Goal: Transaction & Acquisition: Purchase product/service

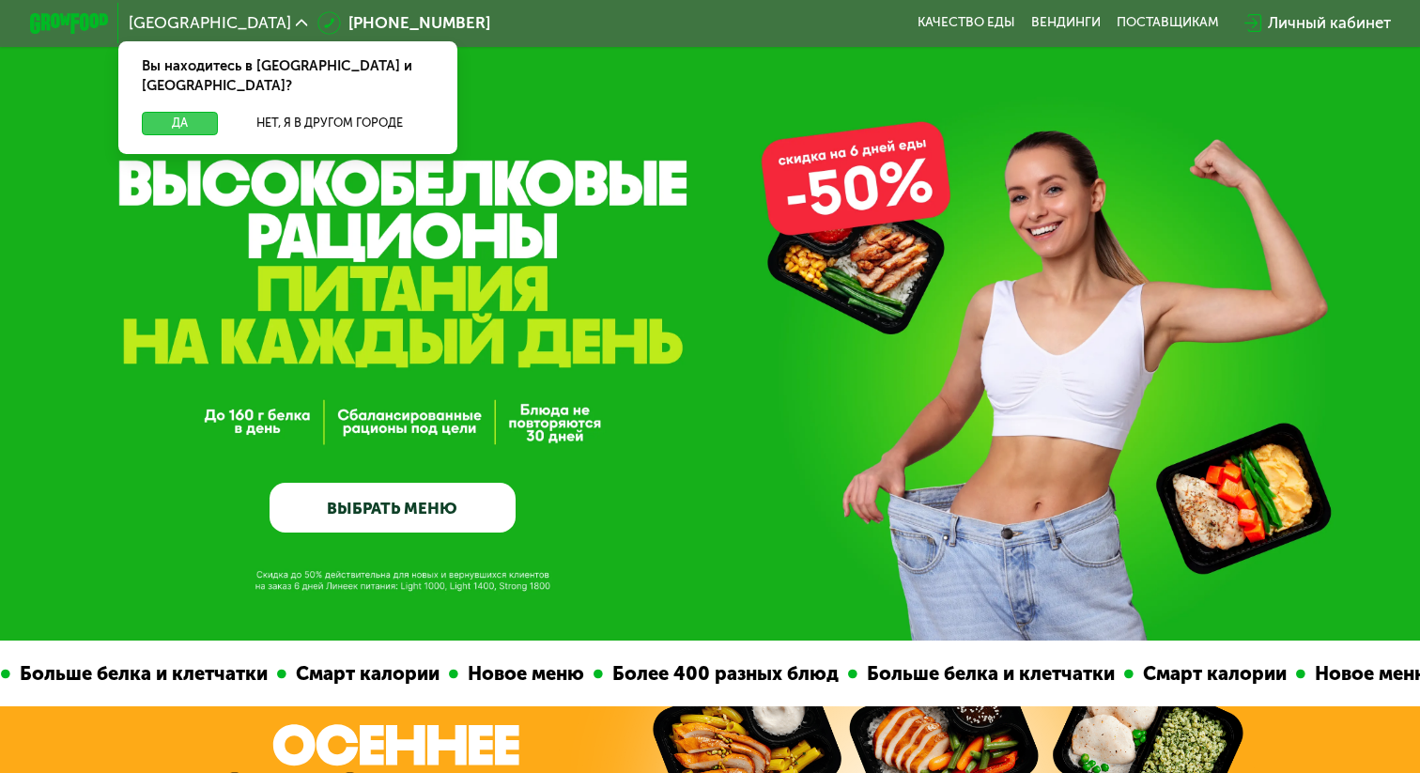
click at [175, 112] on button "Да" at bounding box center [180, 123] width 76 height 23
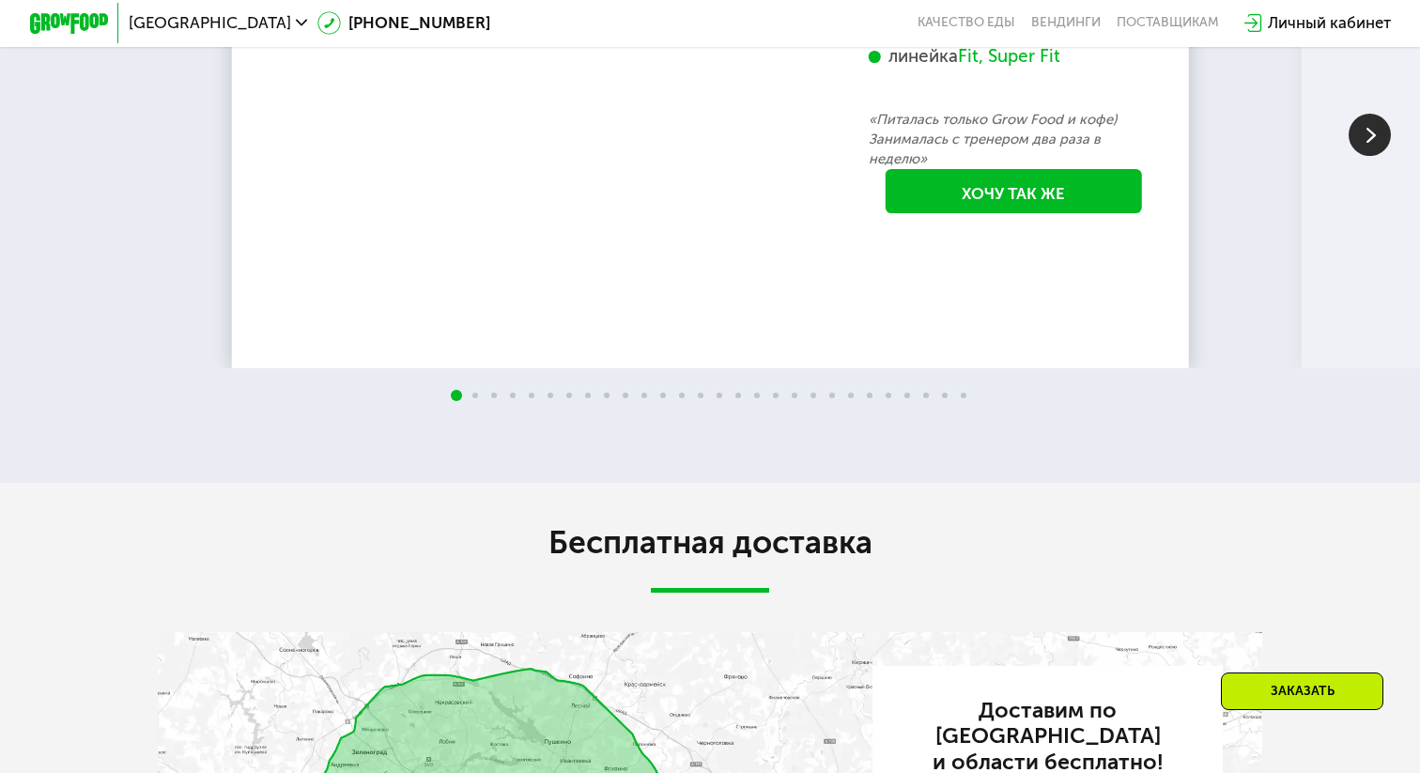
scroll to position [3751, 0]
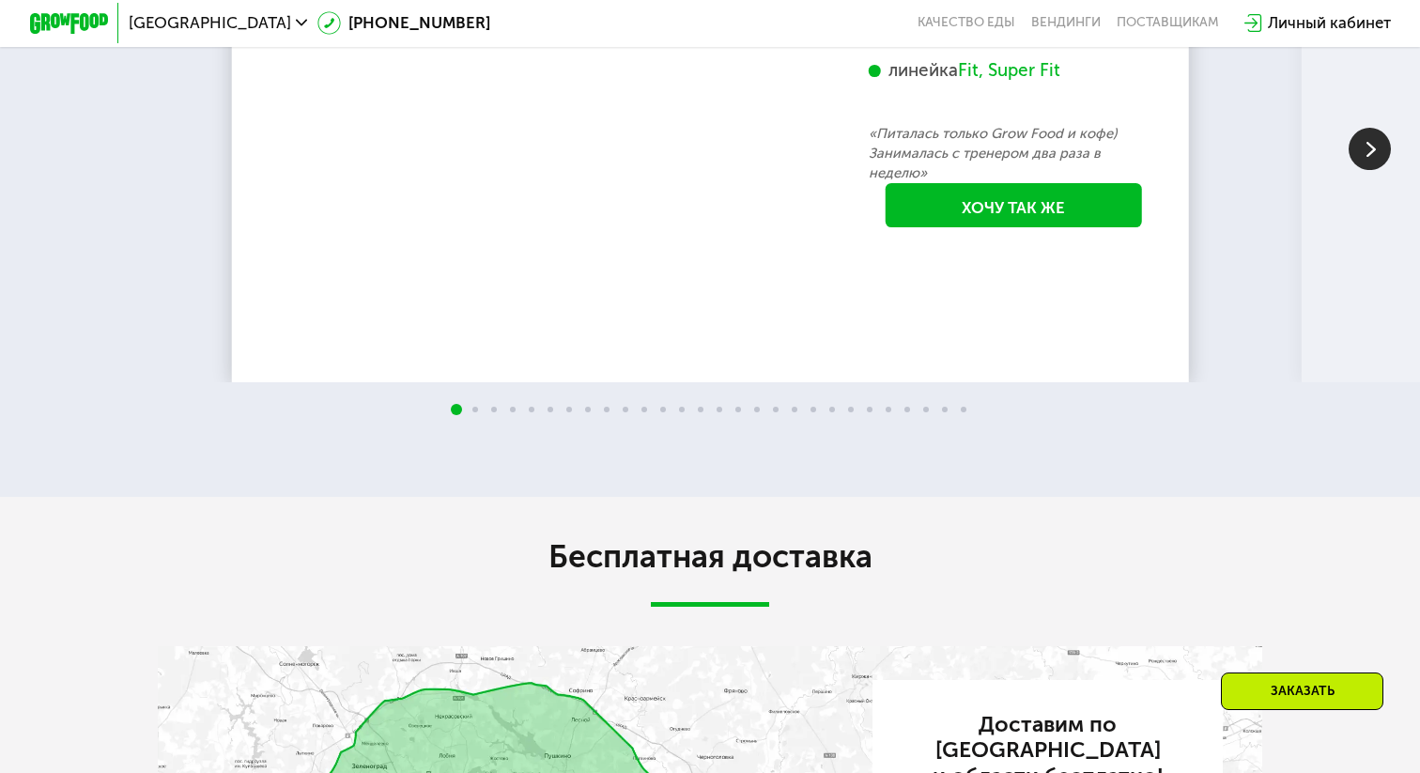
click at [1372, 170] on img at bounding box center [1369, 149] width 42 height 42
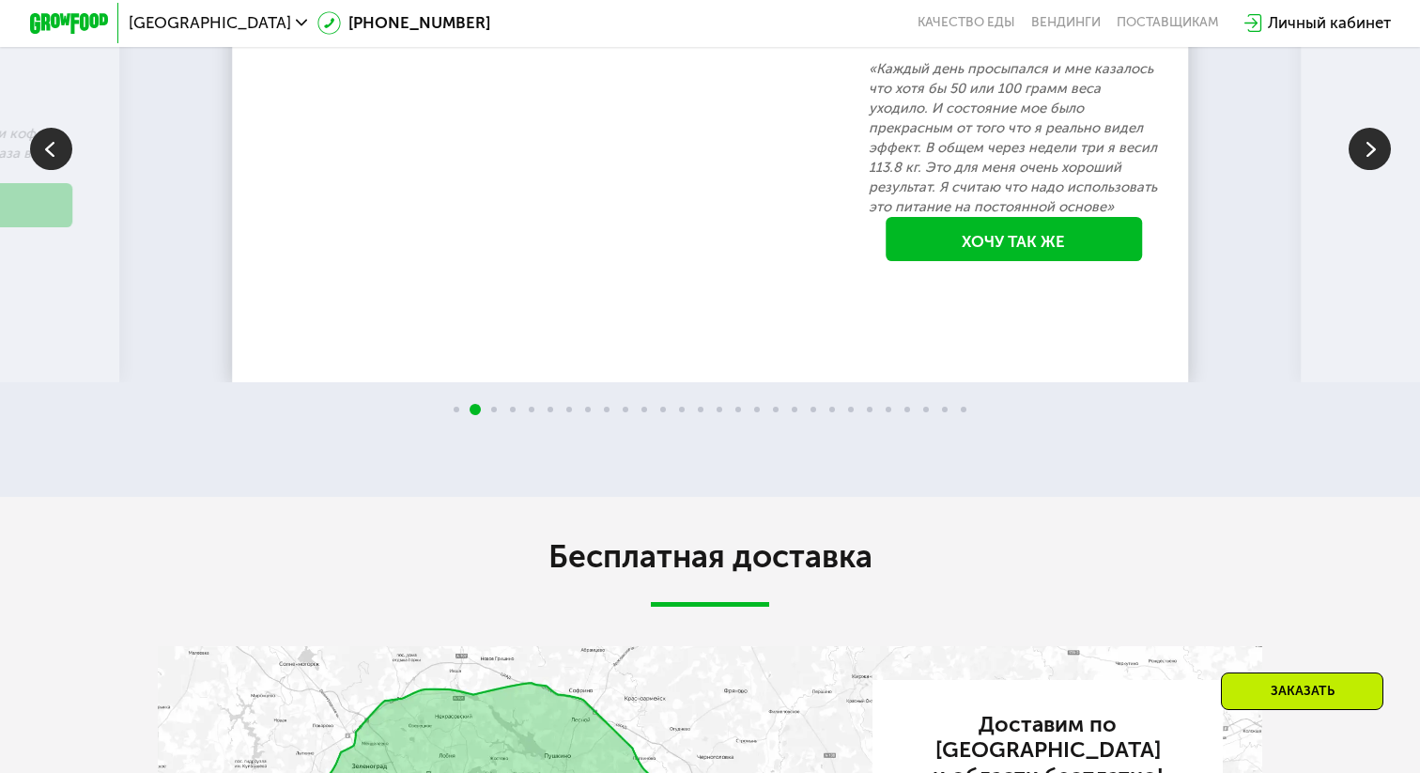
click at [1372, 170] on img at bounding box center [1369, 149] width 42 height 42
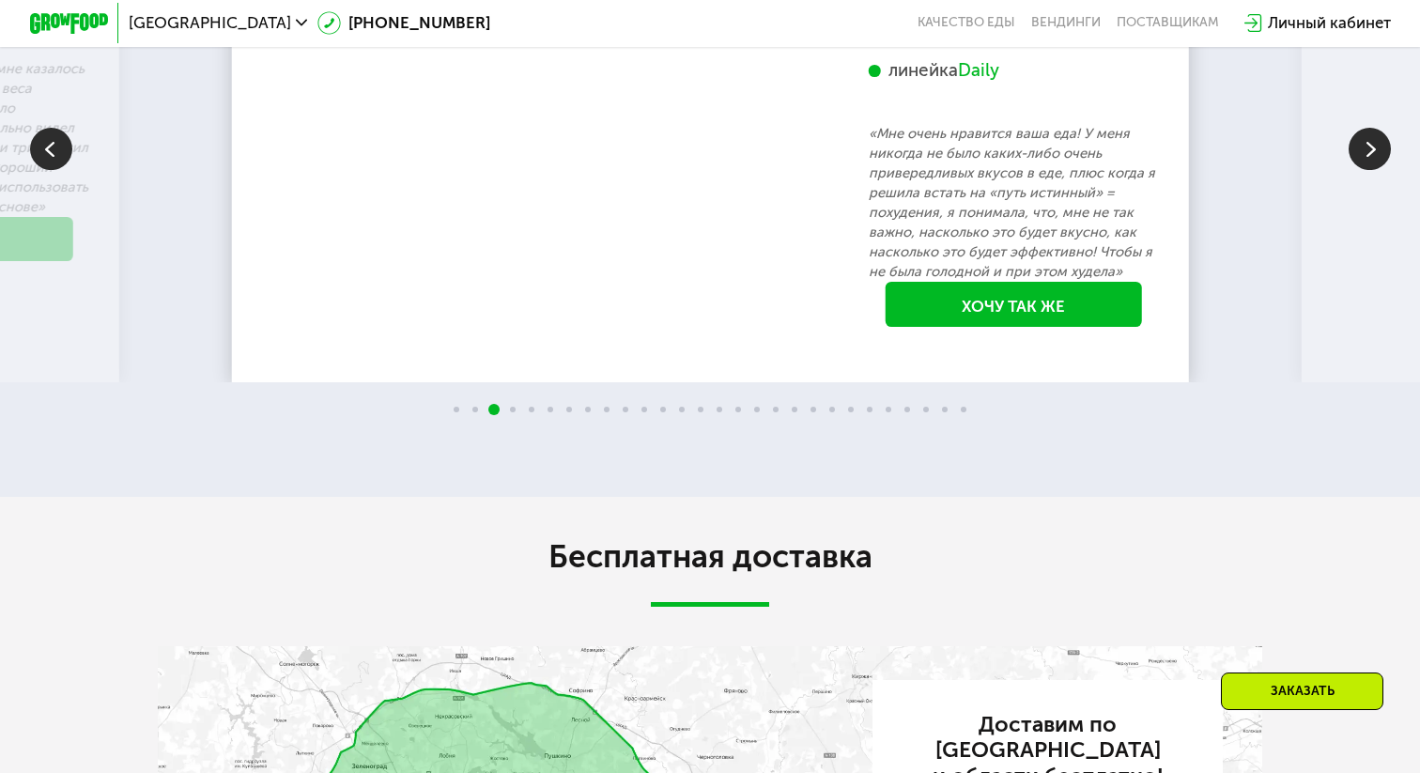
click at [1372, 170] on img at bounding box center [1369, 149] width 42 height 42
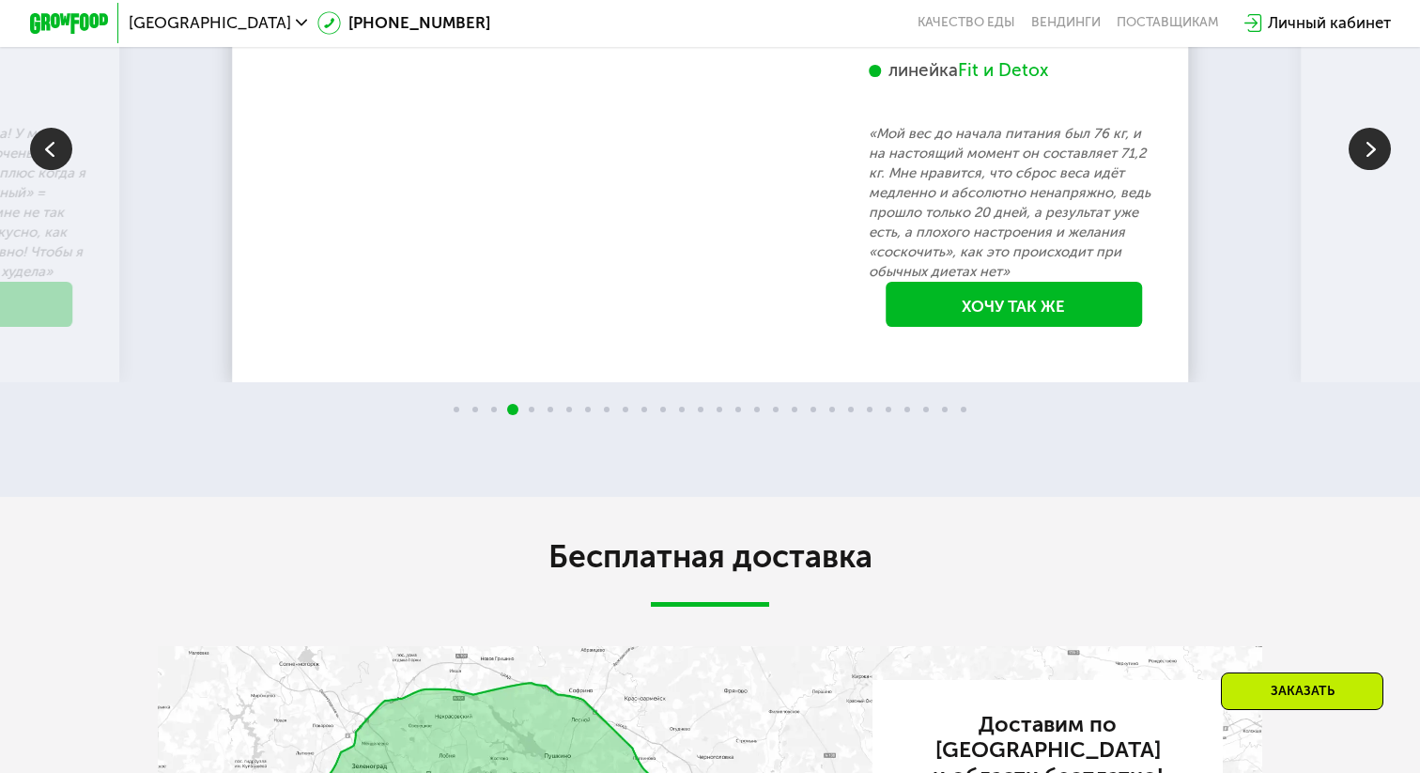
click at [1372, 170] on img at bounding box center [1369, 149] width 42 height 42
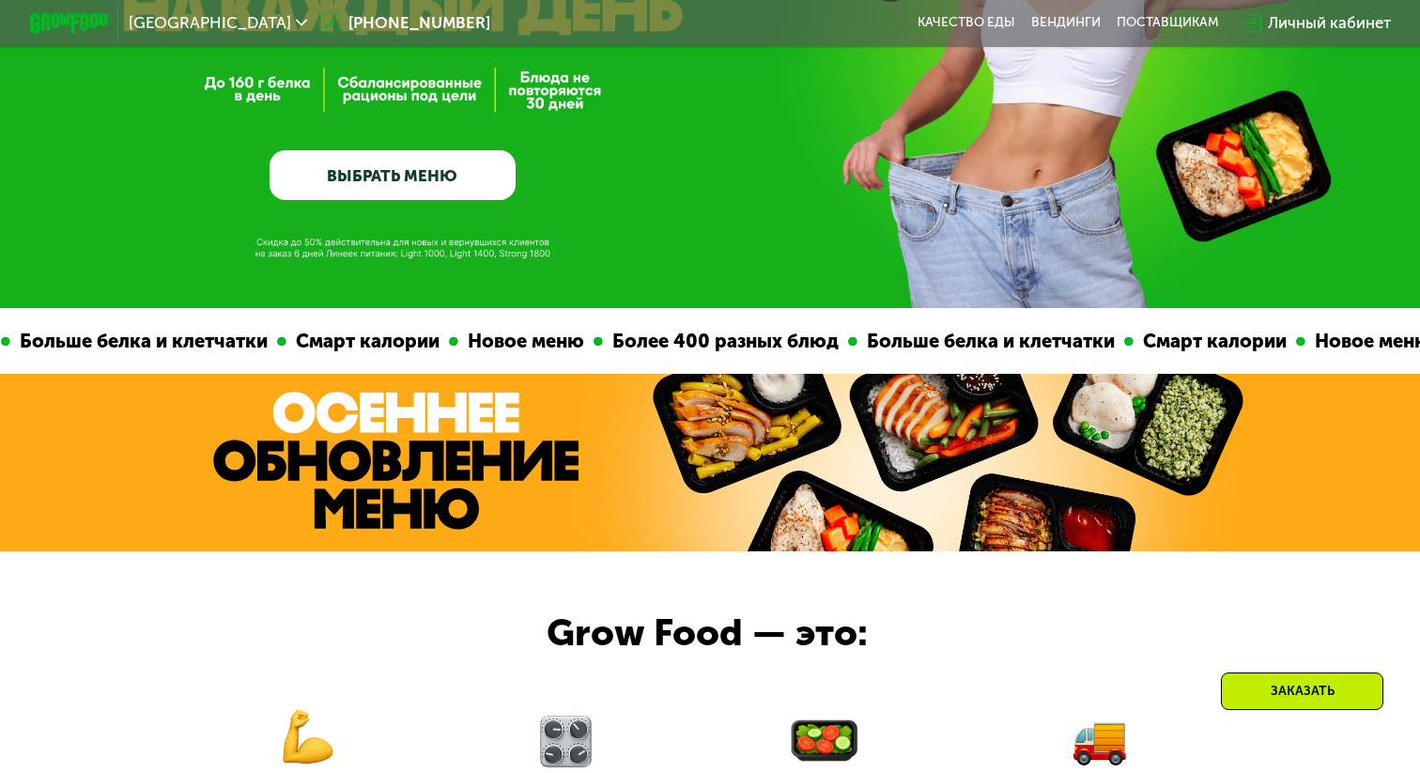
scroll to position [0, 0]
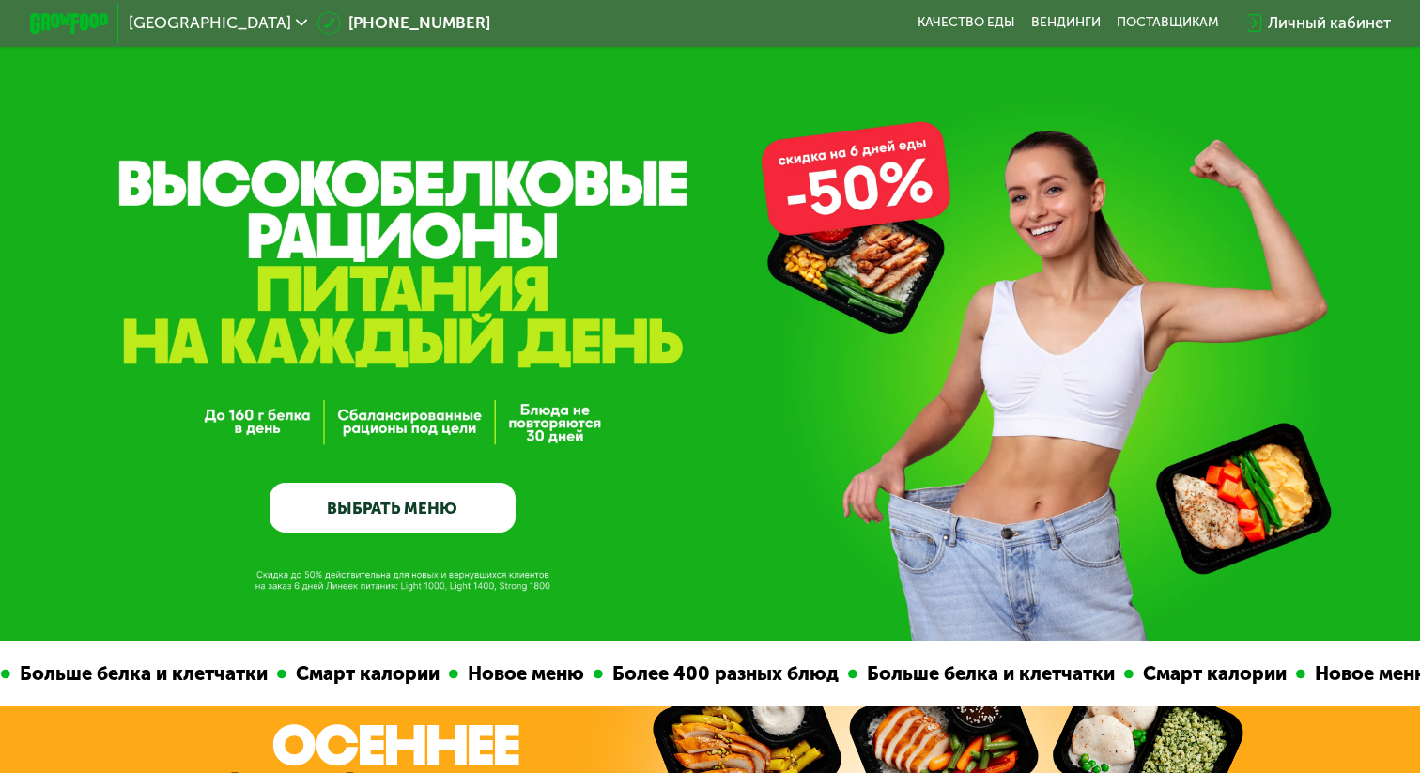
click at [409, 500] on link "ВЫБРАТЬ МЕНЮ" at bounding box center [391, 507] width 245 height 49
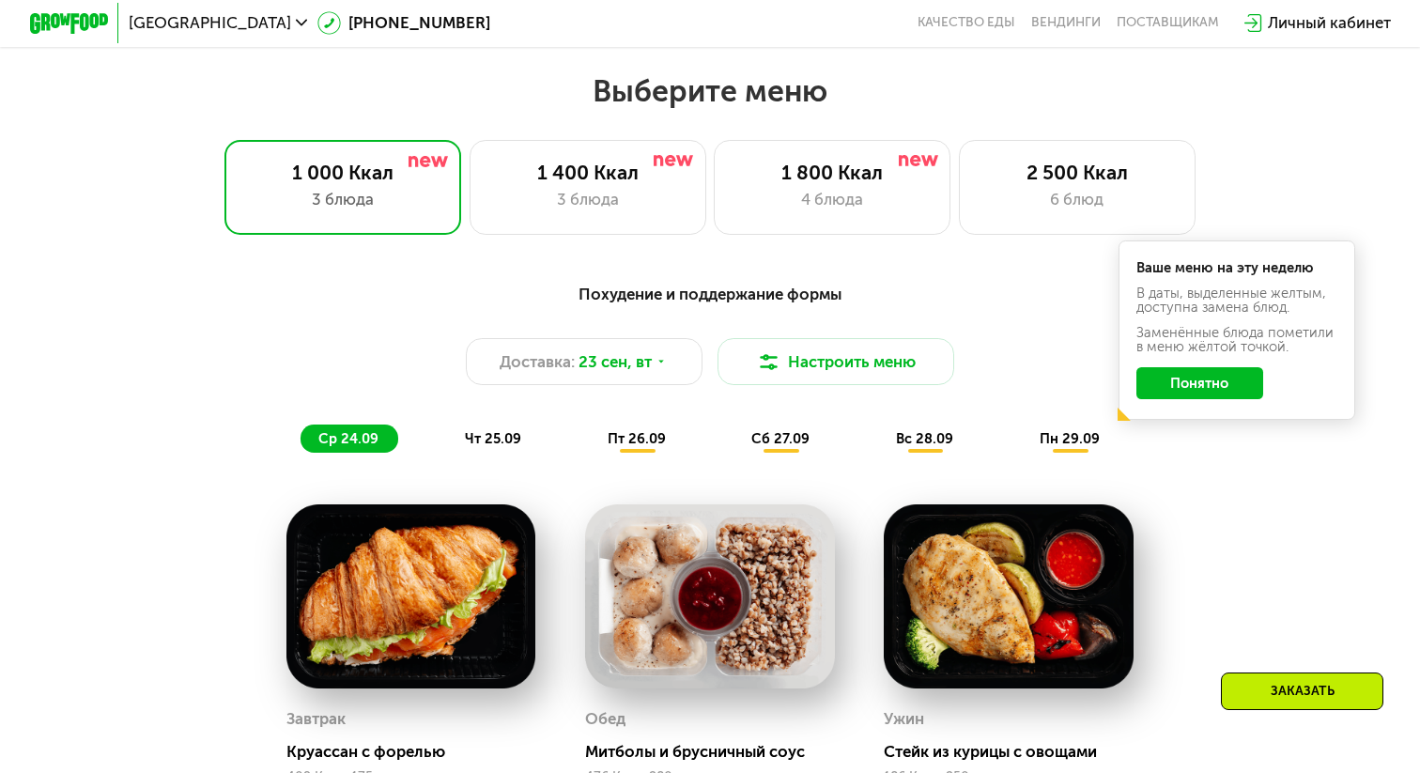
scroll to position [1249, 0]
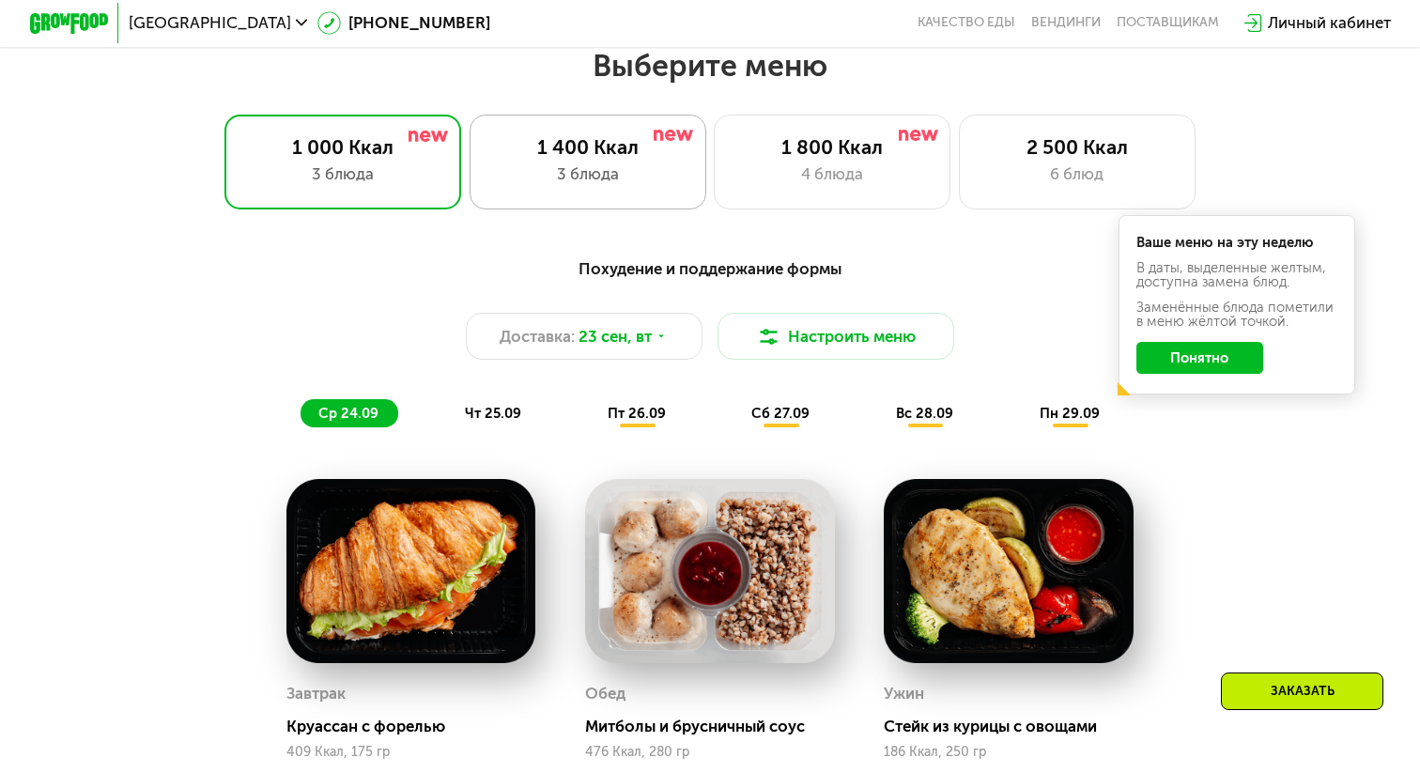
click at [536, 195] on div "1 400 Ккал 3 блюда" at bounding box center [587, 162] width 237 height 95
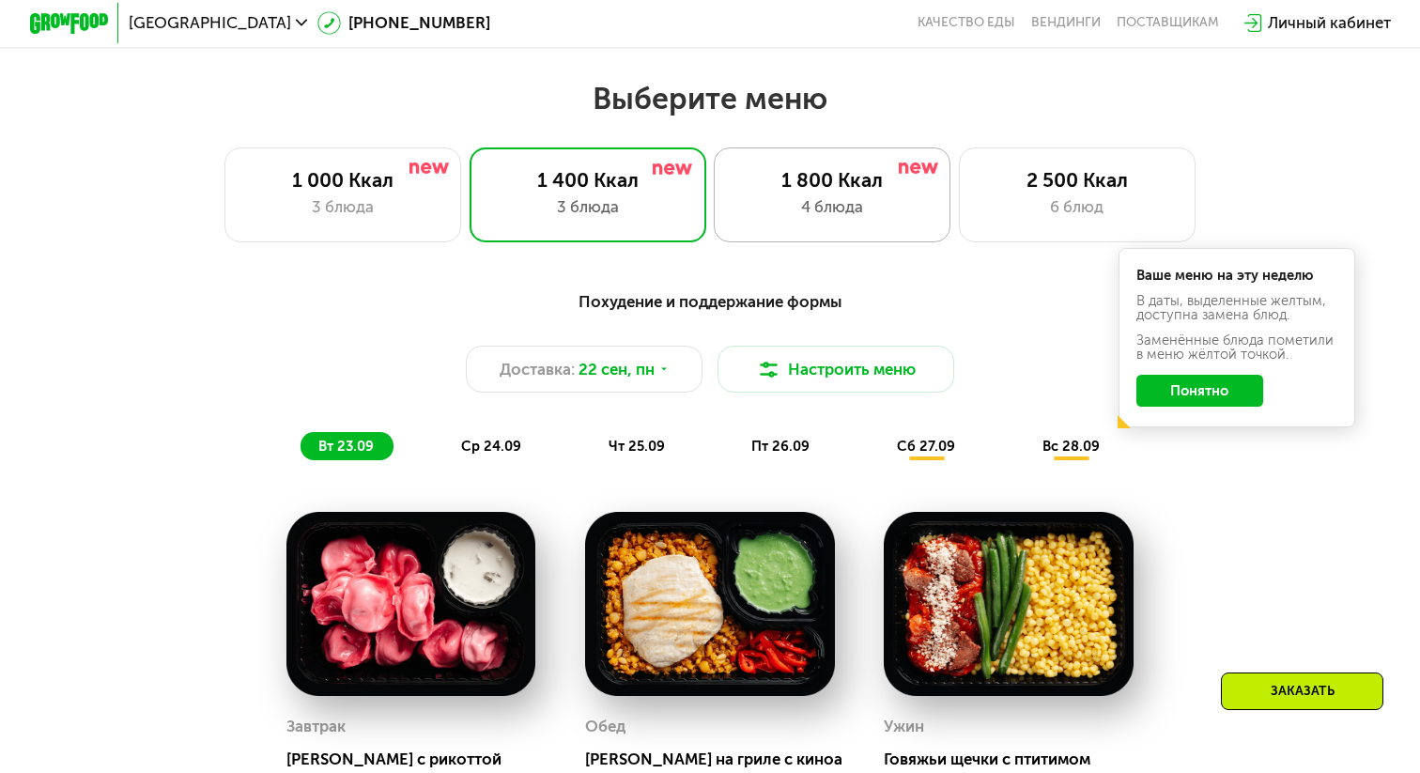
scroll to position [1165, 0]
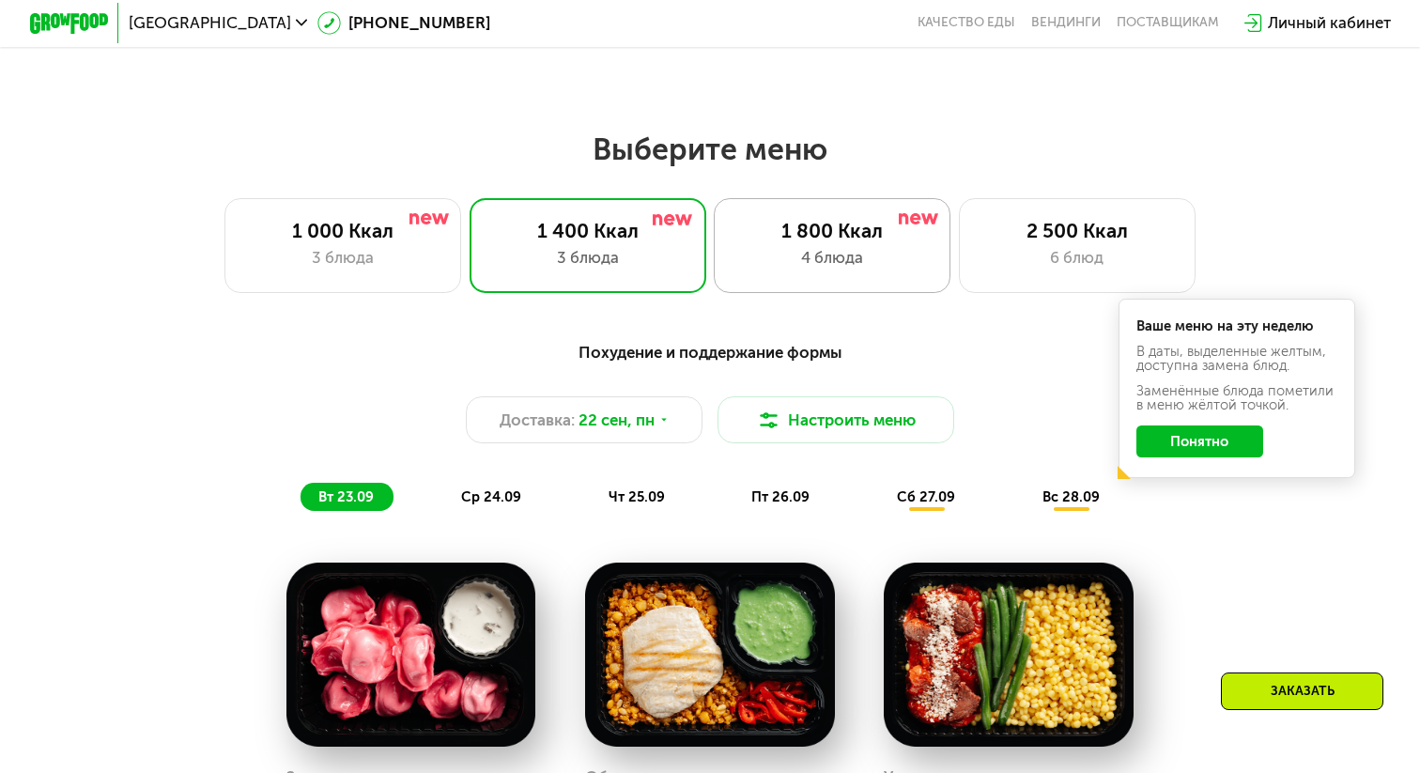
click at [763, 255] on div "4 блюда" at bounding box center [831, 257] width 195 height 23
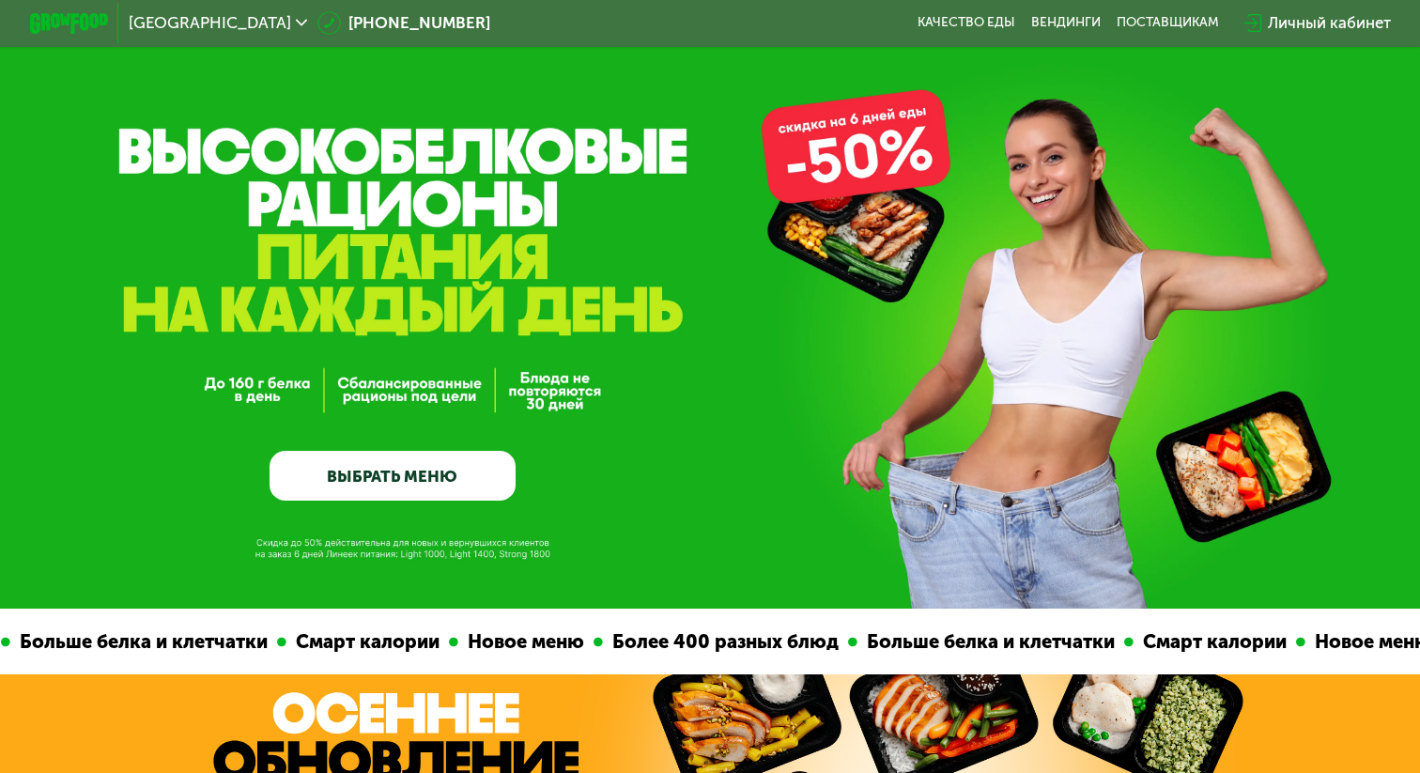
scroll to position [0, 0]
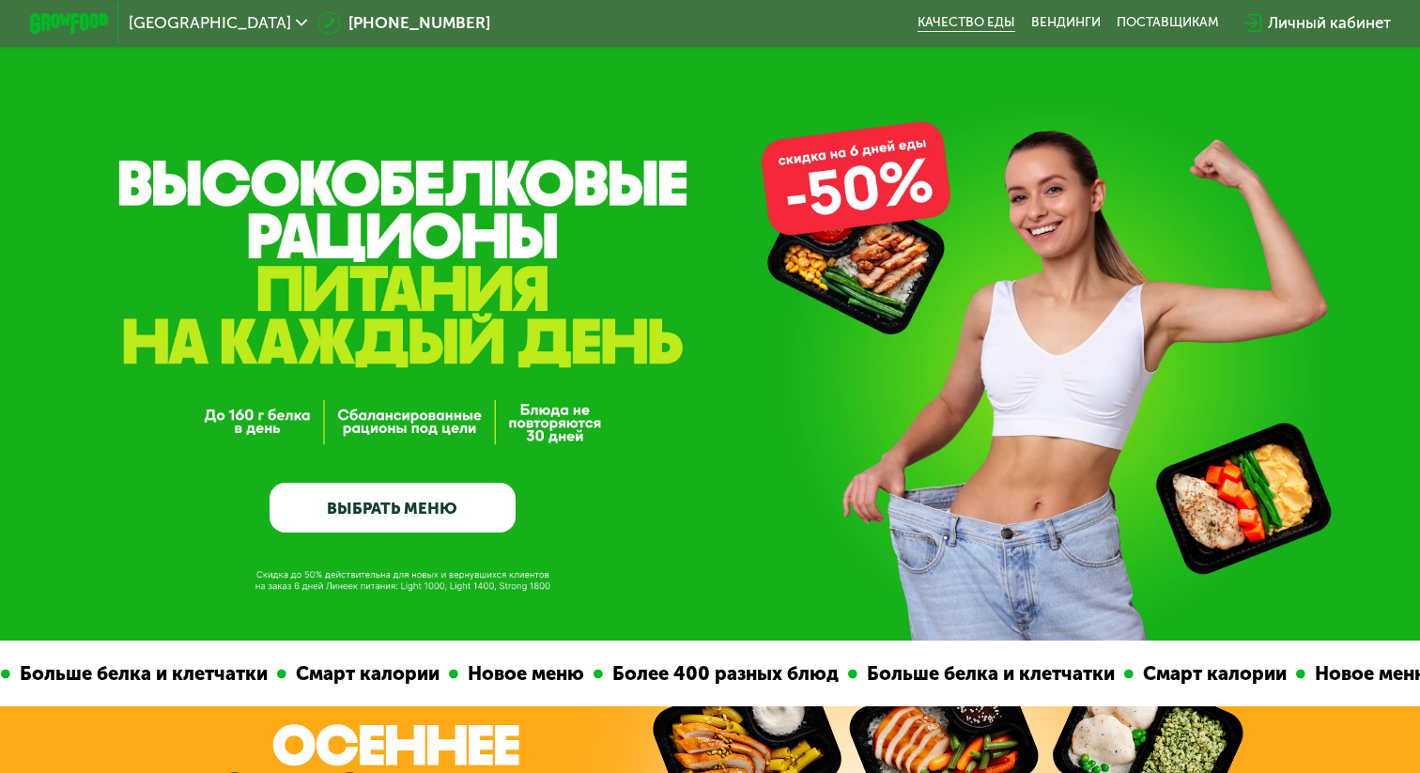
click at [981, 25] on link "Качество еды" at bounding box center [966, 23] width 98 height 16
